Goal: Transaction & Acquisition: Purchase product/service

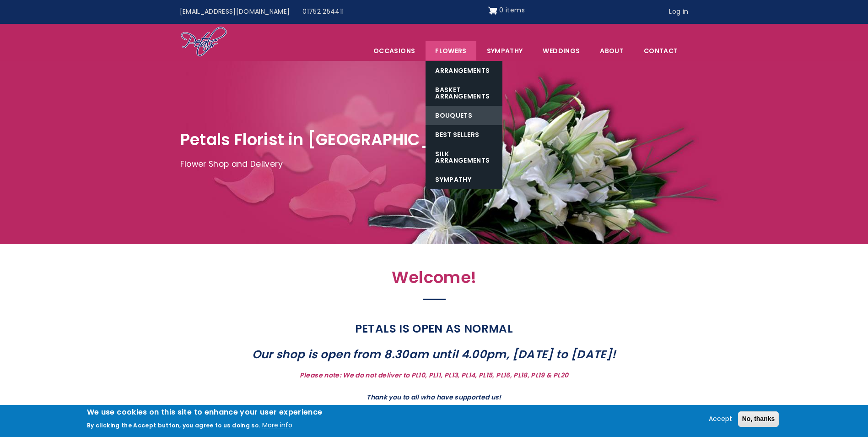
click at [477, 112] on link "Bouquets" at bounding box center [464, 115] width 77 height 19
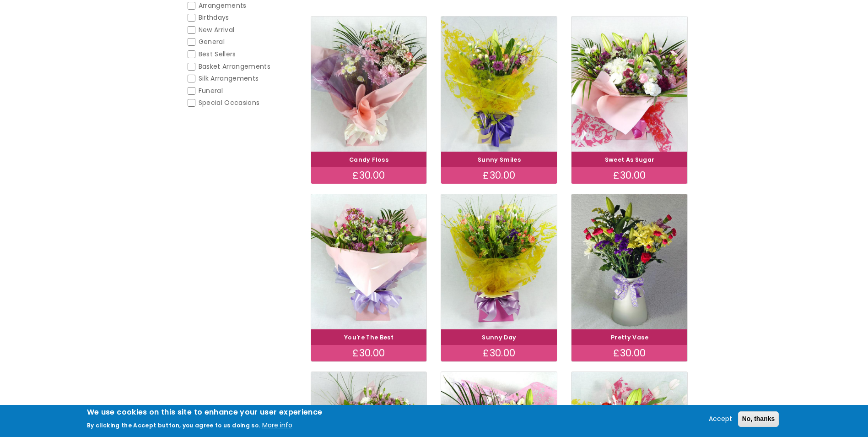
scroll to position [46, 0]
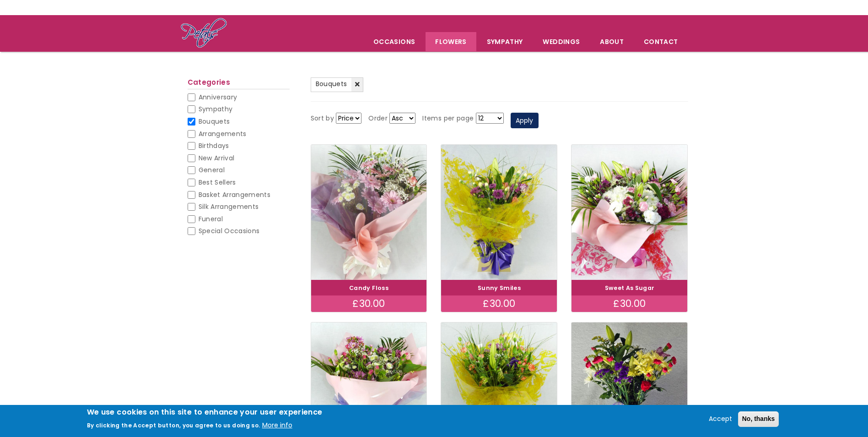
click at [362, 194] on img at bounding box center [369, 212] width 130 height 151
